Goal: Transaction & Acquisition: Purchase product/service

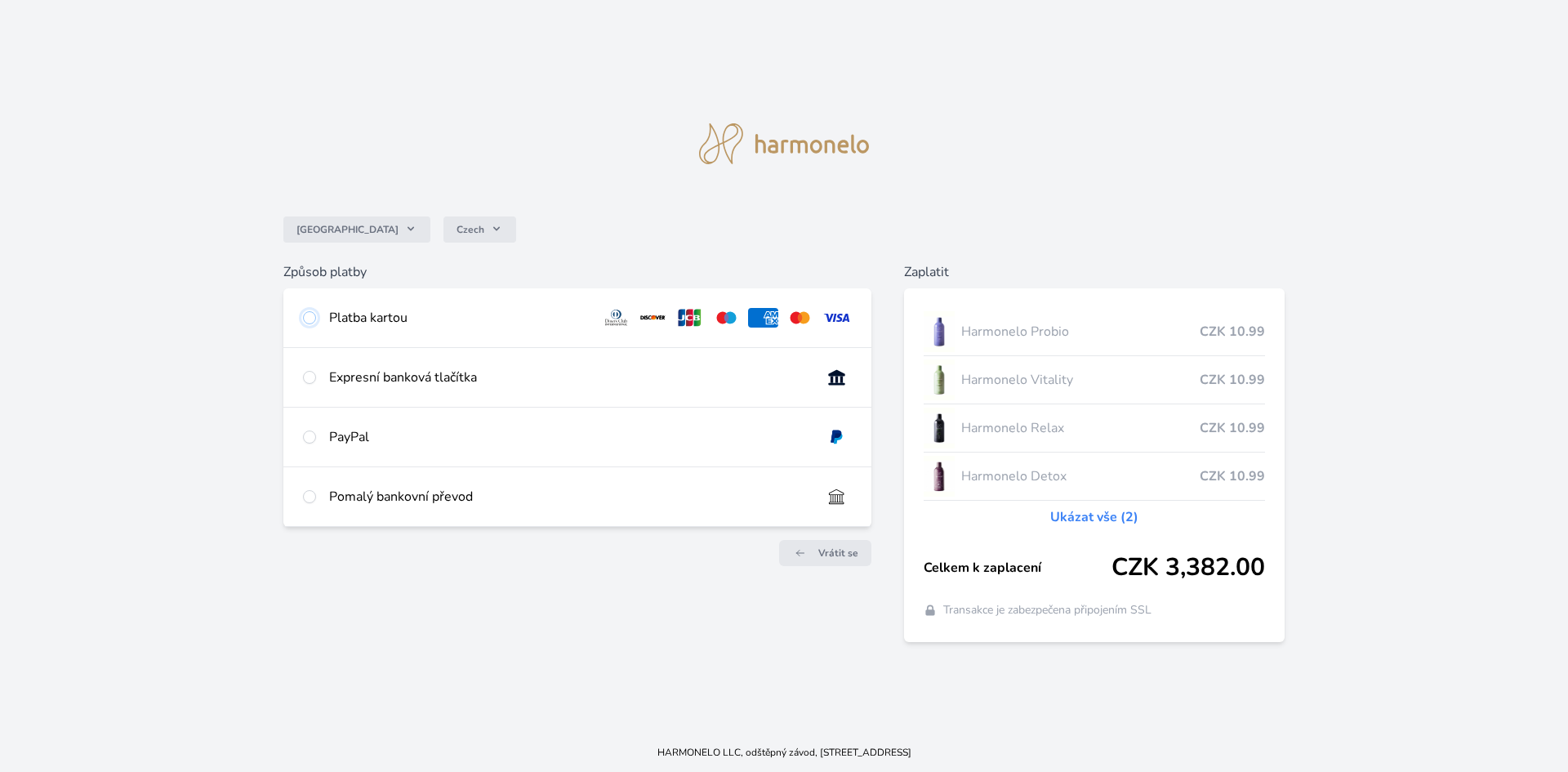
click at [315, 316] on input "radio" at bounding box center [310, 318] width 13 height 13
radio input "true"
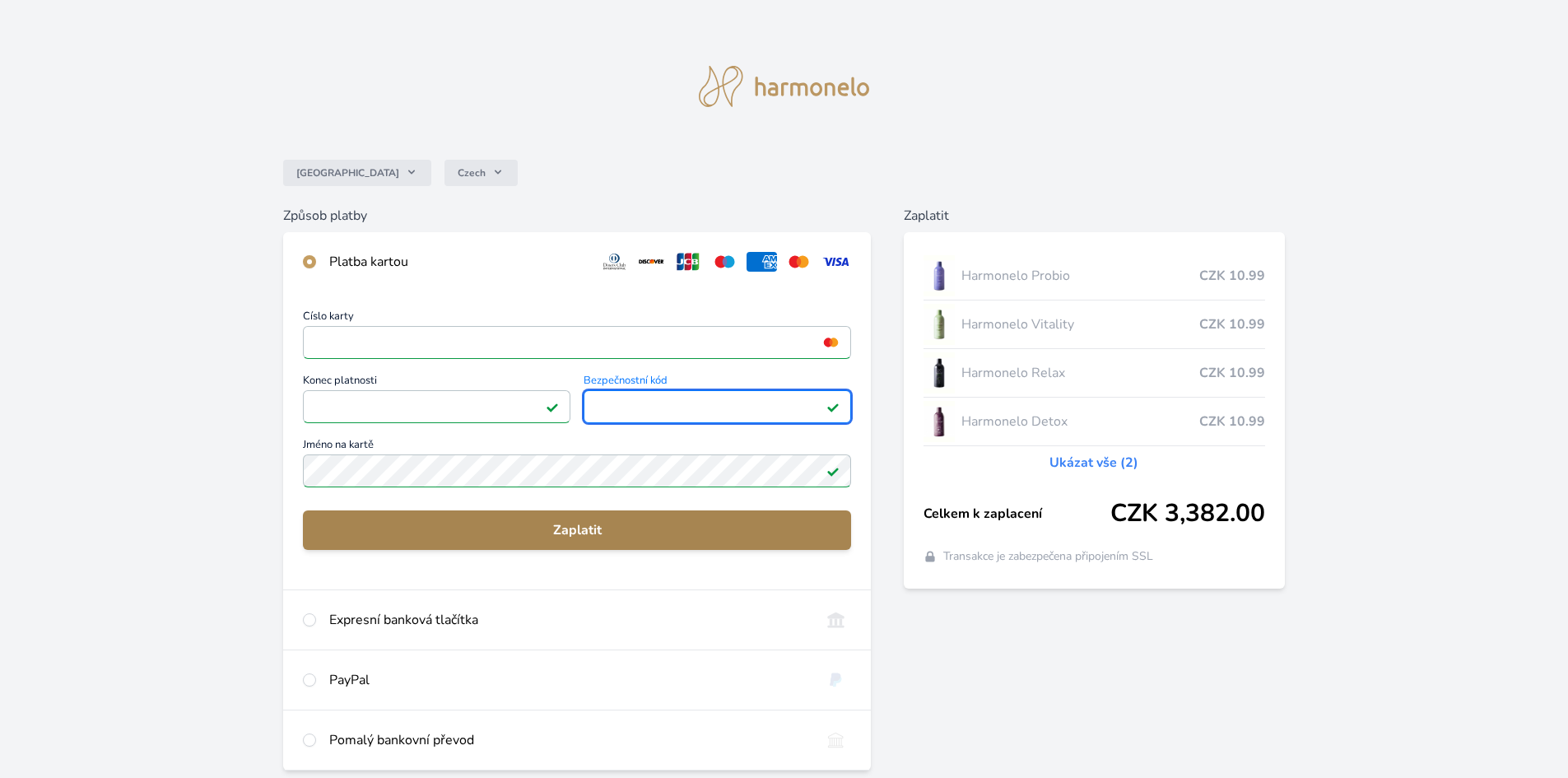
click at [611, 520] on button "Zaplatit" at bounding box center [577, 530] width 548 height 39
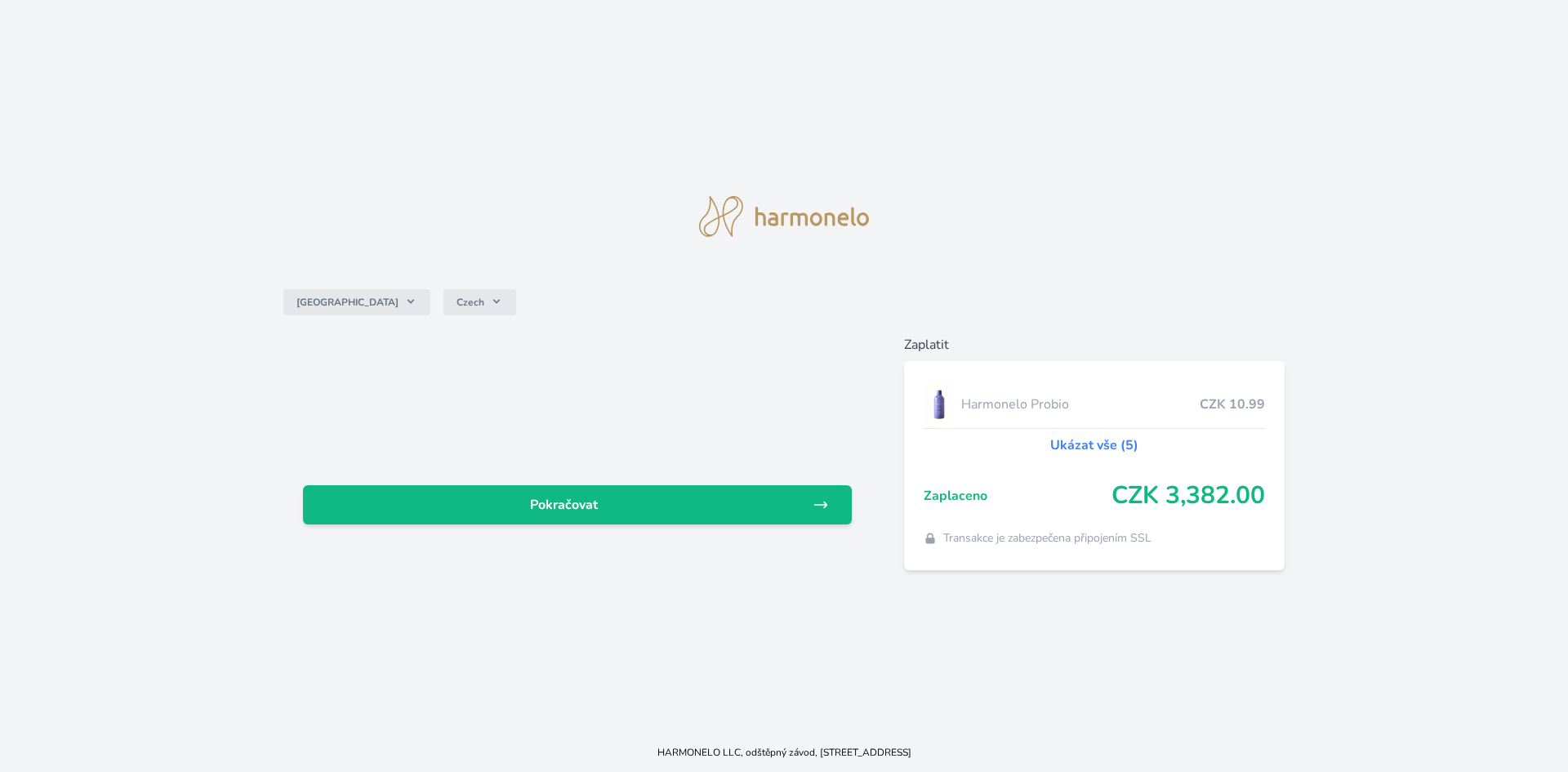
click at [463, 301] on div "Česko Czech" at bounding box center [784, 302] width 1002 height 65
